Goal: Information Seeking & Learning: Learn about a topic

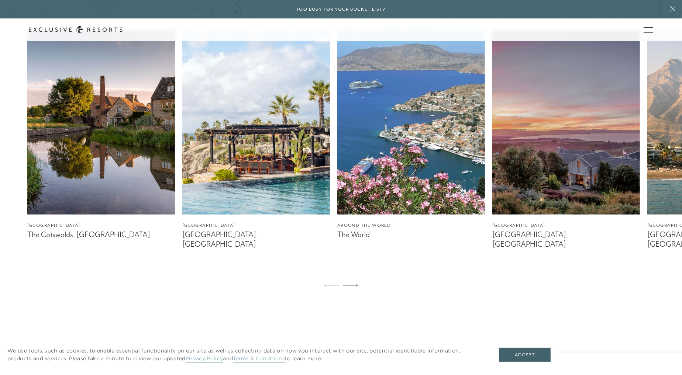
scroll to position [562, 0]
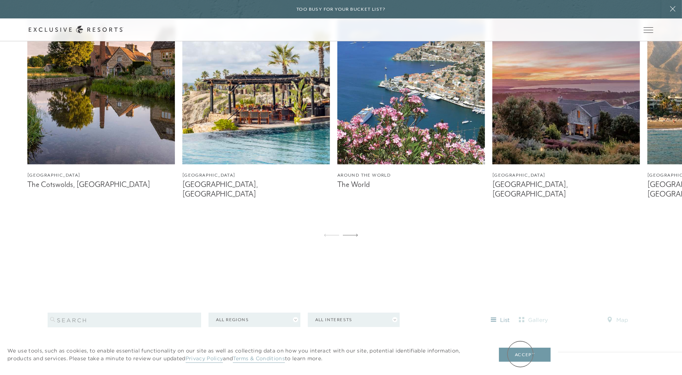
click at [520, 354] on button "Accept" at bounding box center [525, 355] width 52 height 14
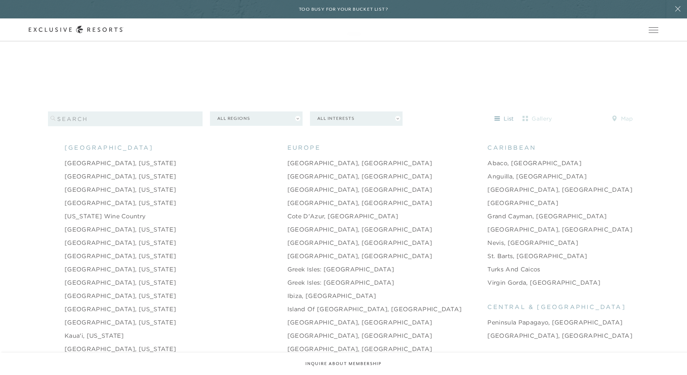
scroll to position [0, 0]
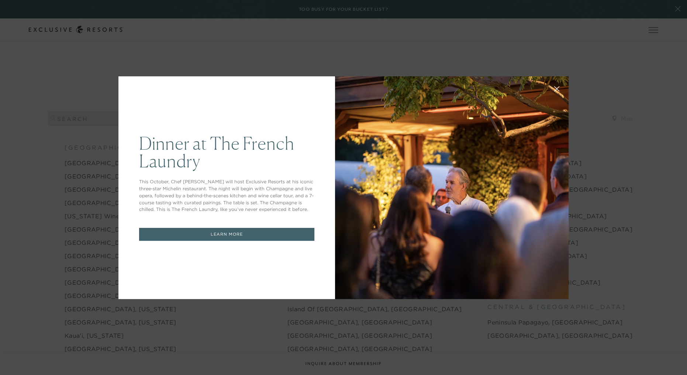
click at [221, 237] on link "LEARN MORE" at bounding box center [226, 234] width 175 height 13
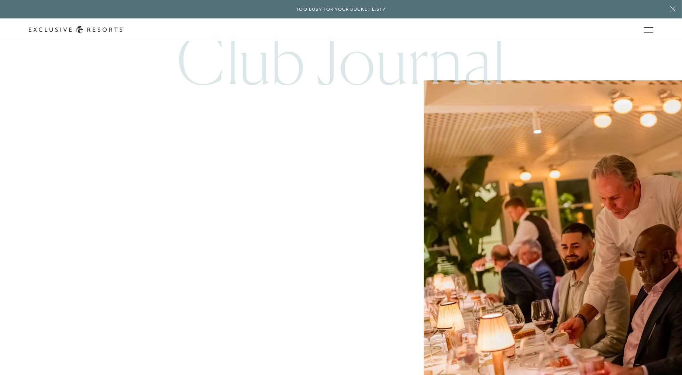
scroll to position [4048, 0]
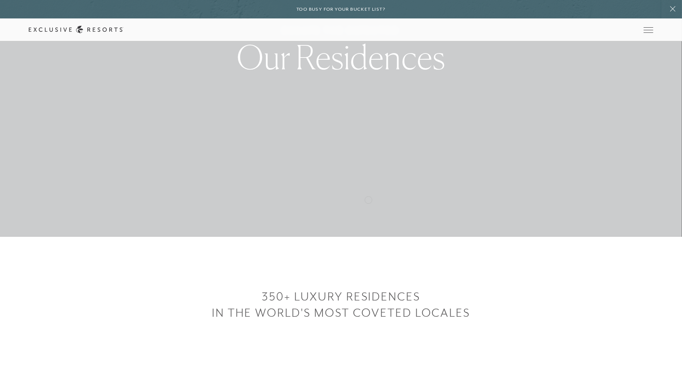
scroll to position [126, 0]
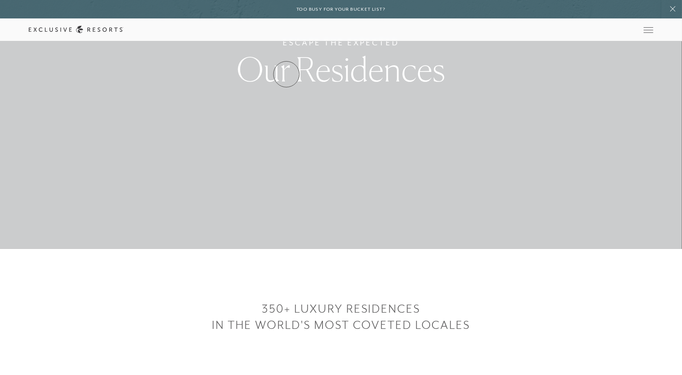
click at [0, 0] on link "Residence Collection" at bounding box center [0, 0] width 0 height 0
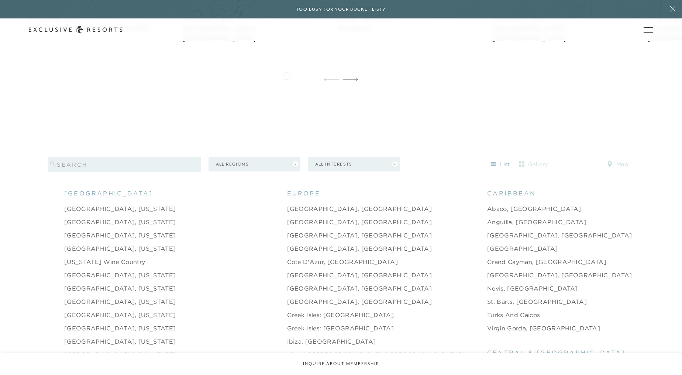
scroll to position [771, 0]
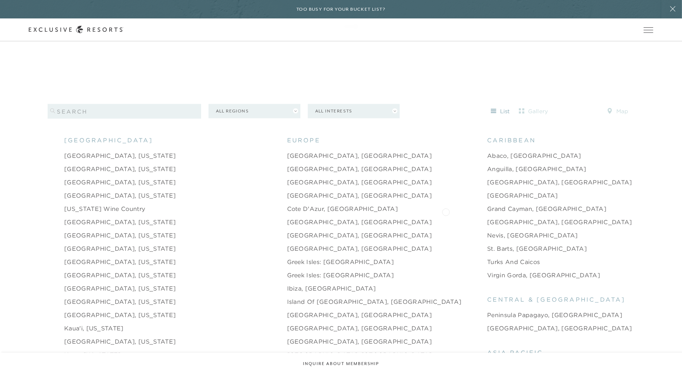
click at [487, 218] on link "[GEOGRAPHIC_DATA], [GEOGRAPHIC_DATA]" at bounding box center [559, 222] width 145 height 9
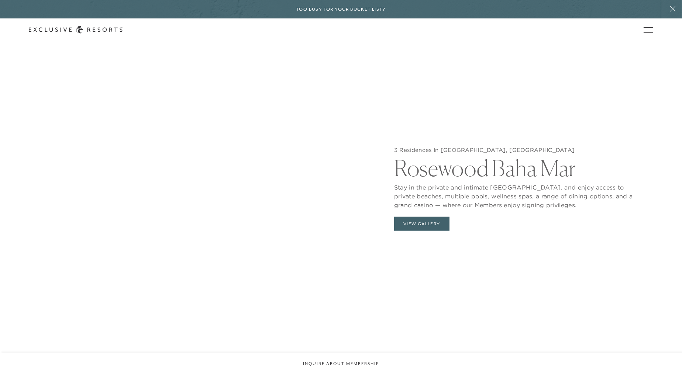
scroll to position [838, 0]
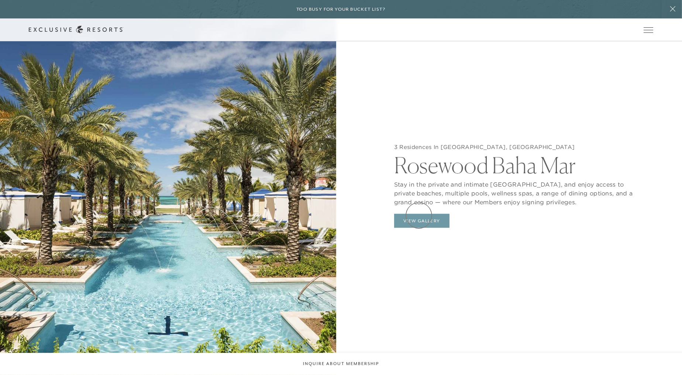
click at [419, 216] on button "View Gallery" at bounding box center [421, 221] width 55 height 14
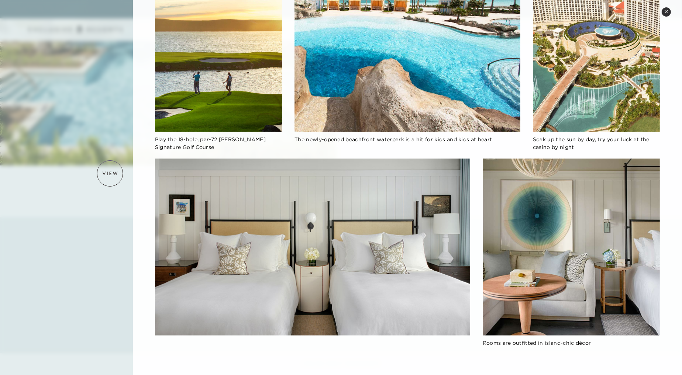
scroll to position [1073, 0]
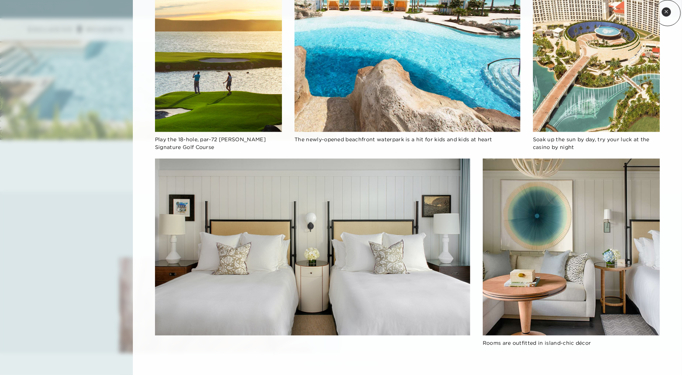
click at [668, 13] on icon at bounding box center [666, 11] width 3 height 3
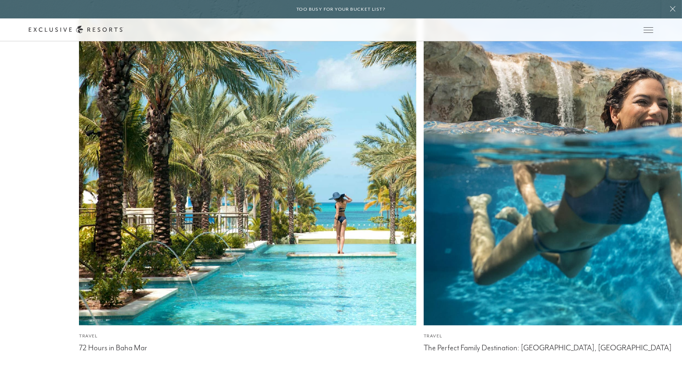
scroll to position [2240, 0]
